Goal: Task Accomplishment & Management: Use online tool/utility

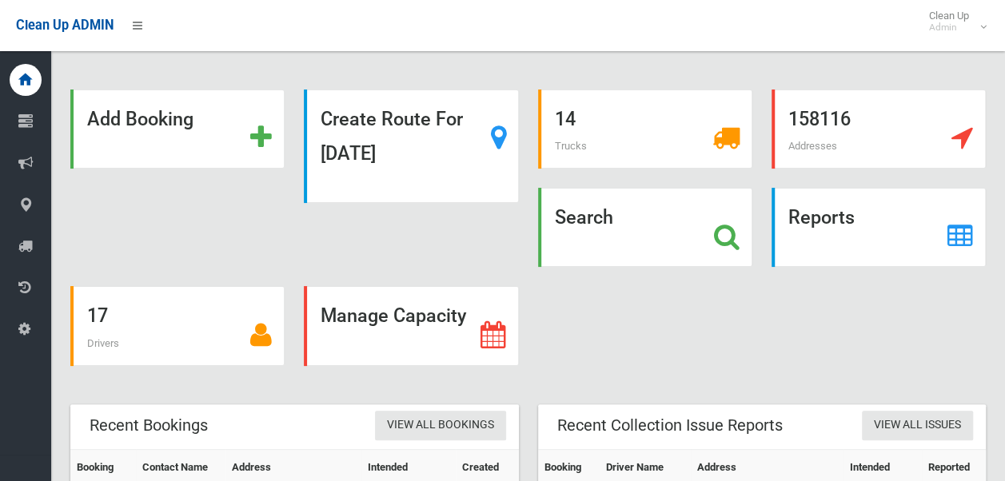
click at [594, 230] on div "Search" at bounding box center [645, 227] width 214 height 79
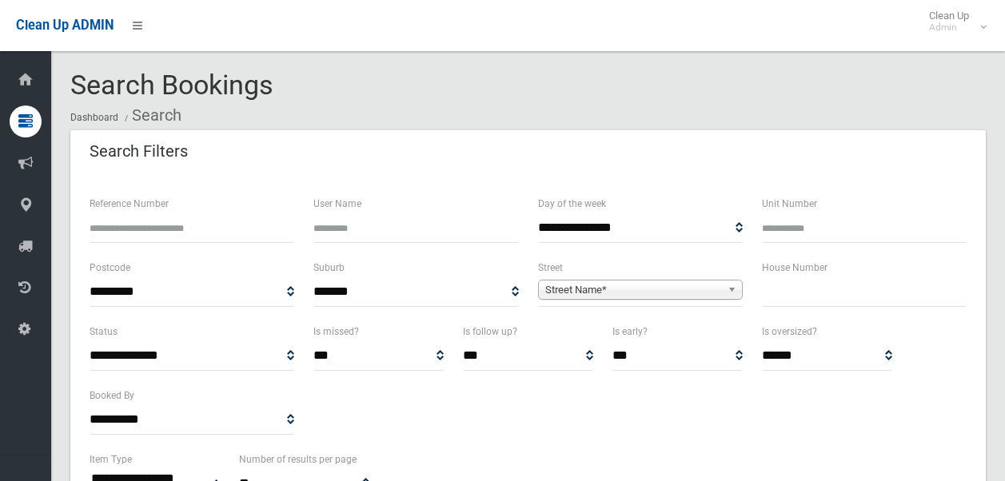
select select
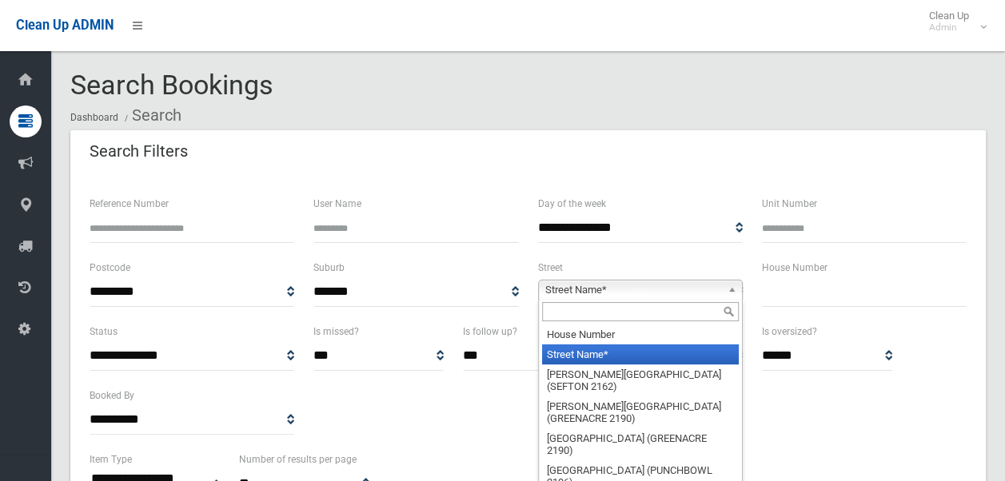
click at [616, 290] on span "Street Name*" at bounding box center [633, 290] width 176 height 19
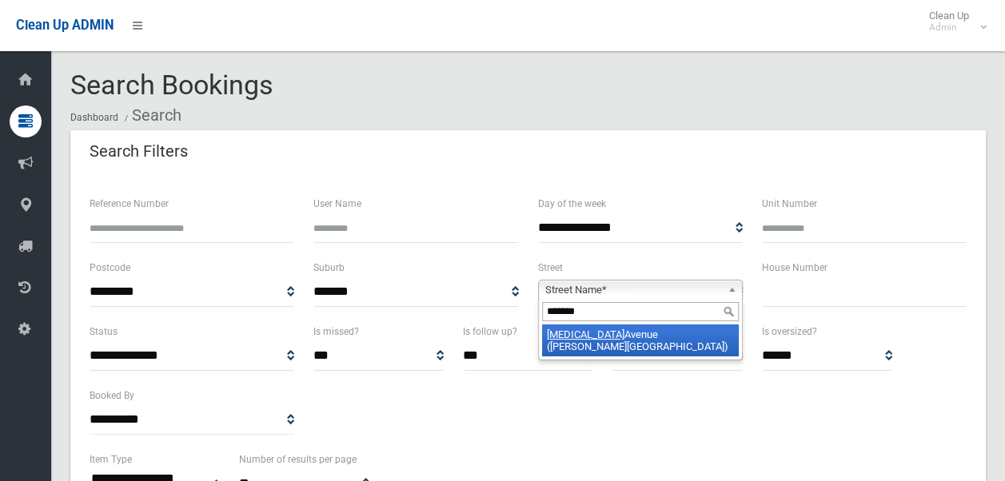
type input "*******"
click at [677, 332] on li "[MEDICAL_DATA][GEOGRAPHIC_DATA] ([PERSON_NAME][GEOGRAPHIC_DATA])" at bounding box center [640, 341] width 197 height 32
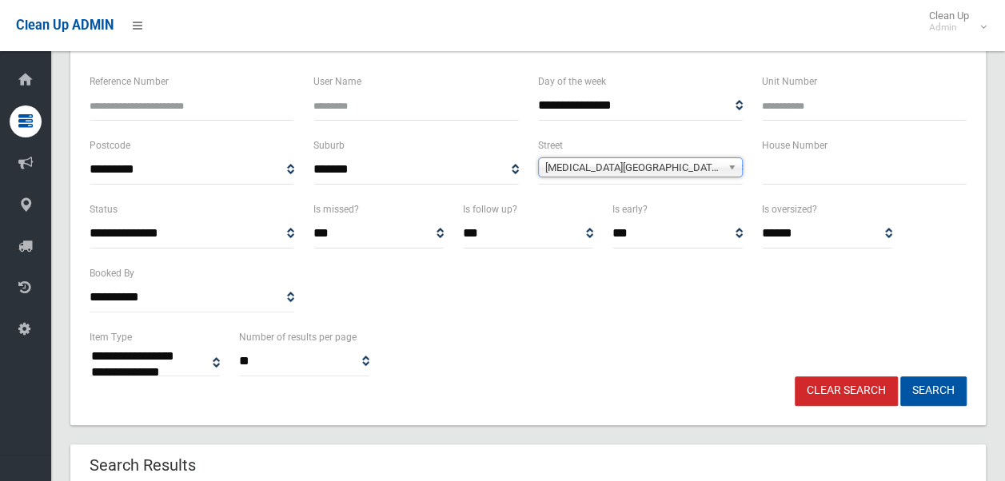
scroll to position [123, 0]
click at [932, 389] on button "Search" at bounding box center [933, 391] width 66 height 30
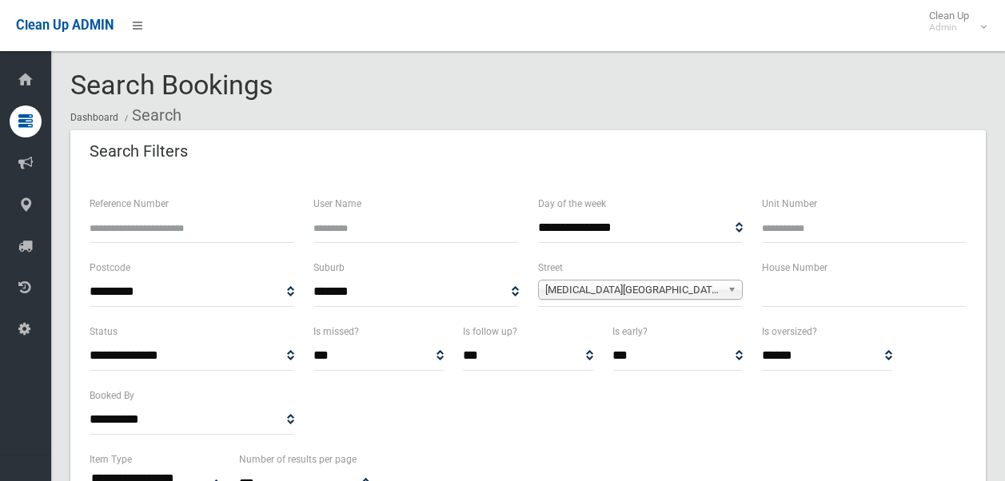
select select
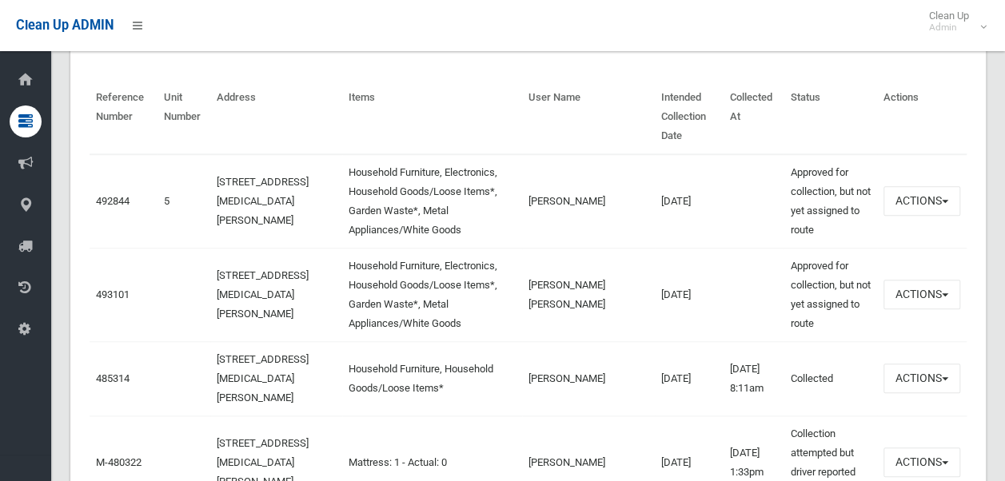
scroll to position [552, 0]
click at [913, 290] on button "Actions" at bounding box center [922, 294] width 77 height 30
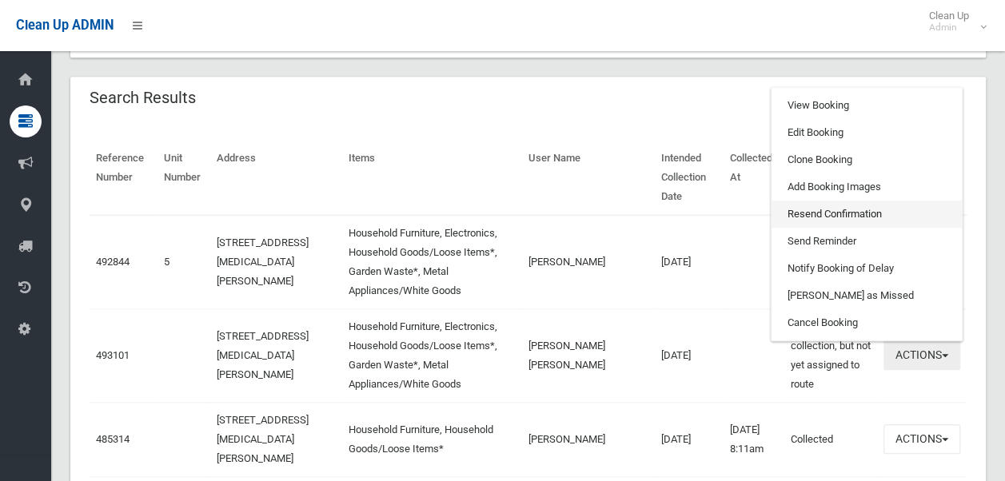
scroll to position [482, 0]
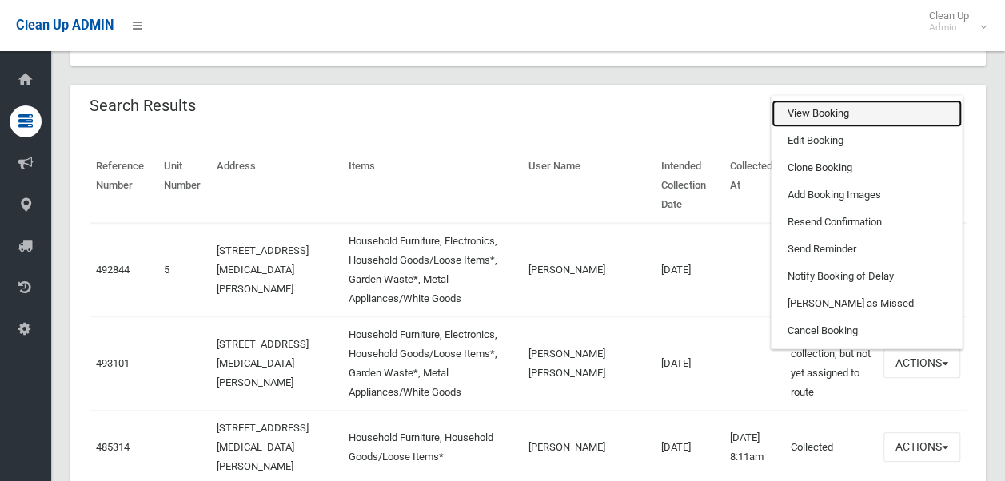
click at [833, 114] on link "View Booking" at bounding box center [867, 113] width 190 height 27
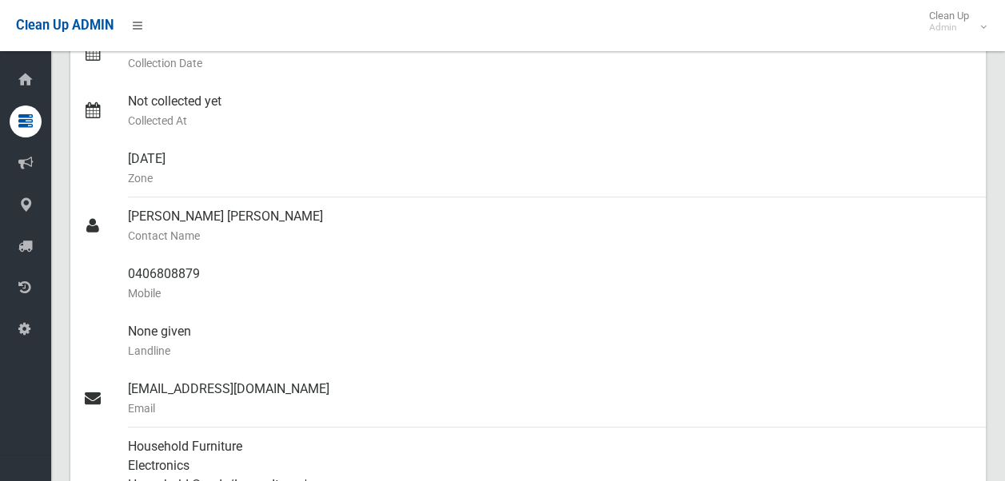
scroll to position [334, 0]
